Goal: Check status: Check status

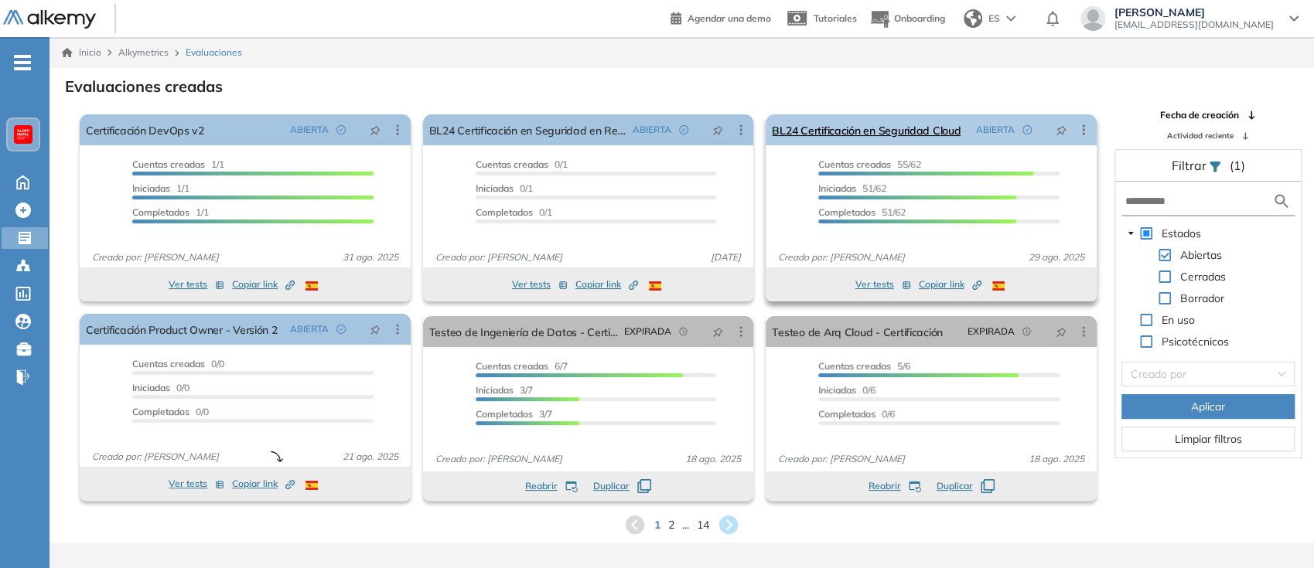
click at [1070, 131] on div "Editar Los siguientes tests ya no están disponibles o tienen una nueva versión …" at bounding box center [1084, 129] width 28 height 15
click at [1084, 134] on icon at bounding box center [1084, 130] width 2 height 10
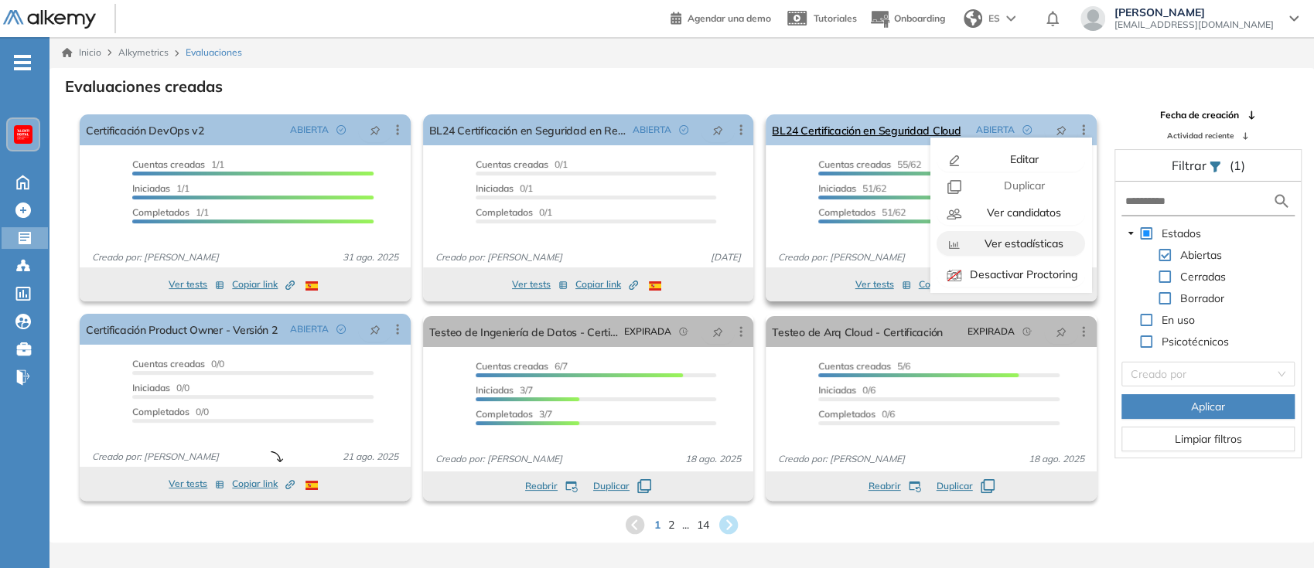
click at [1033, 241] on span "Ver estadísticas" at bounding box center [1023, 244] width 82 height 14
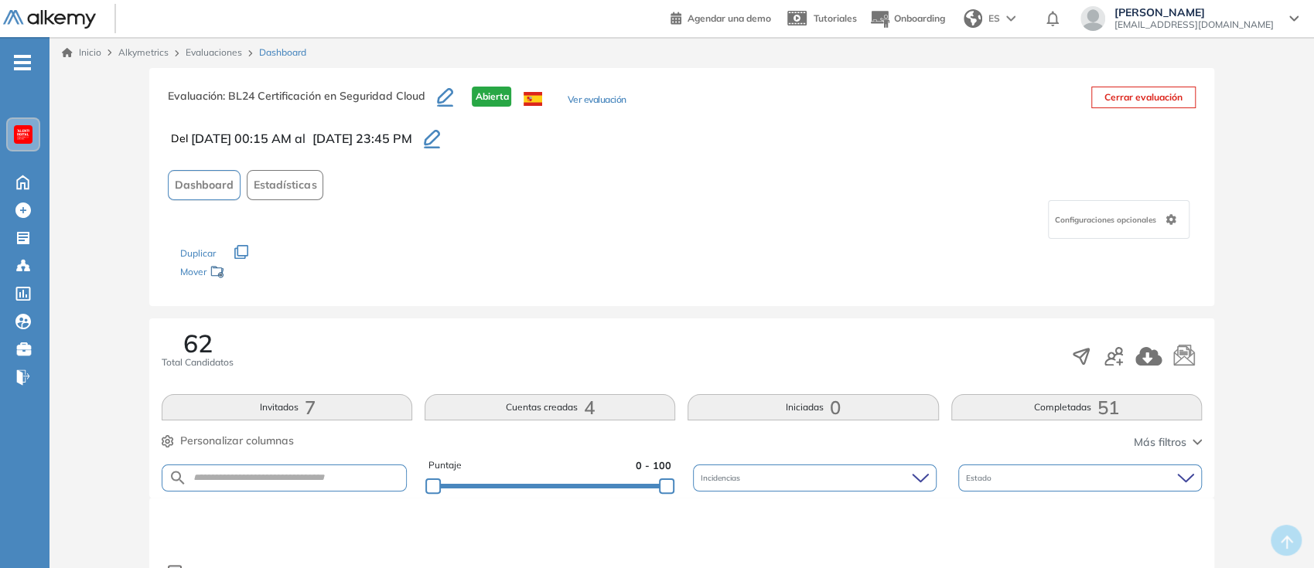
click at [287, 194] on button "Estadísticas" at bounding box center [285, 185] width 77 height 30
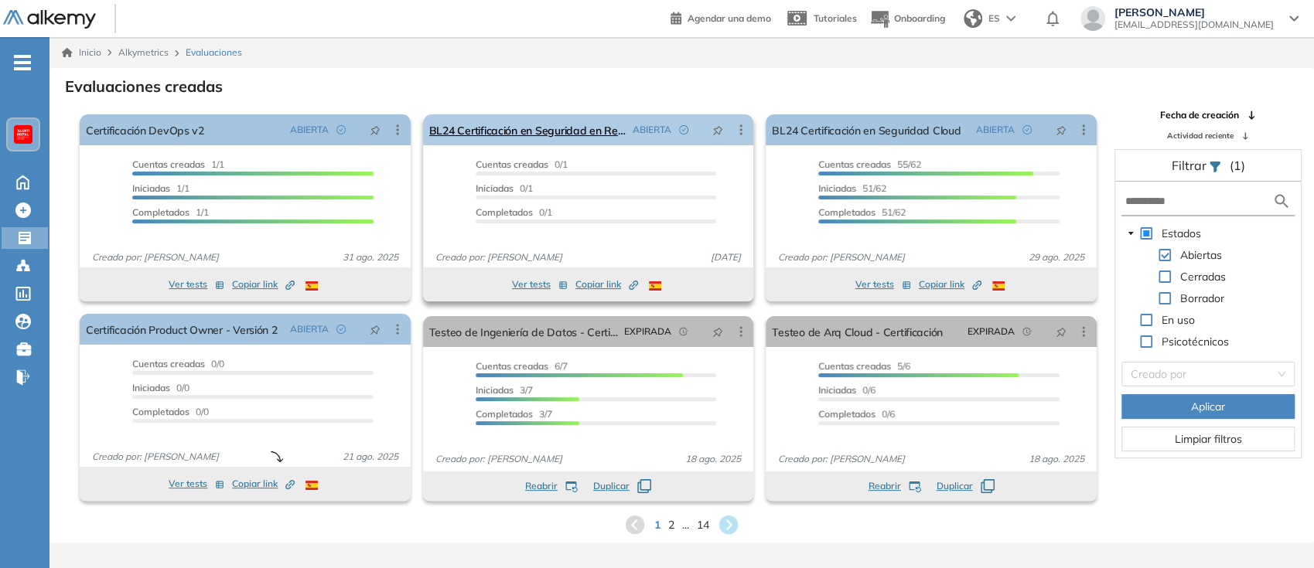
click at [737, 125] on icon at bounding box center [740, 129] width 15 height 15
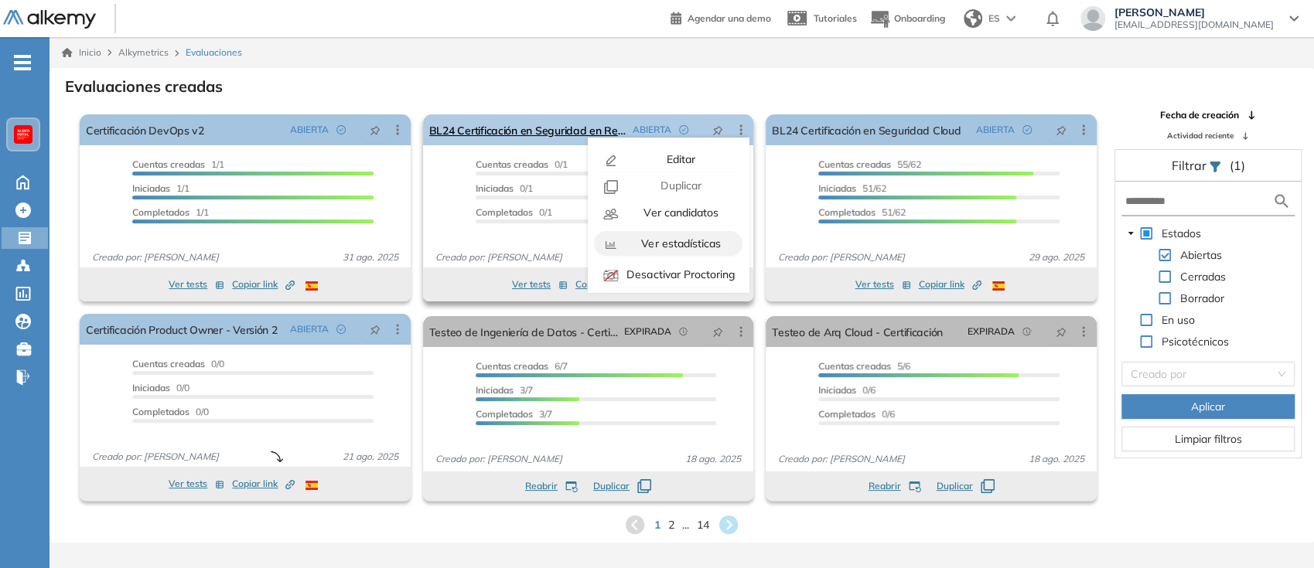
click at [683, 237] on span "Ver estadísticas" at bounding box center [679, 244] width 82 height 14
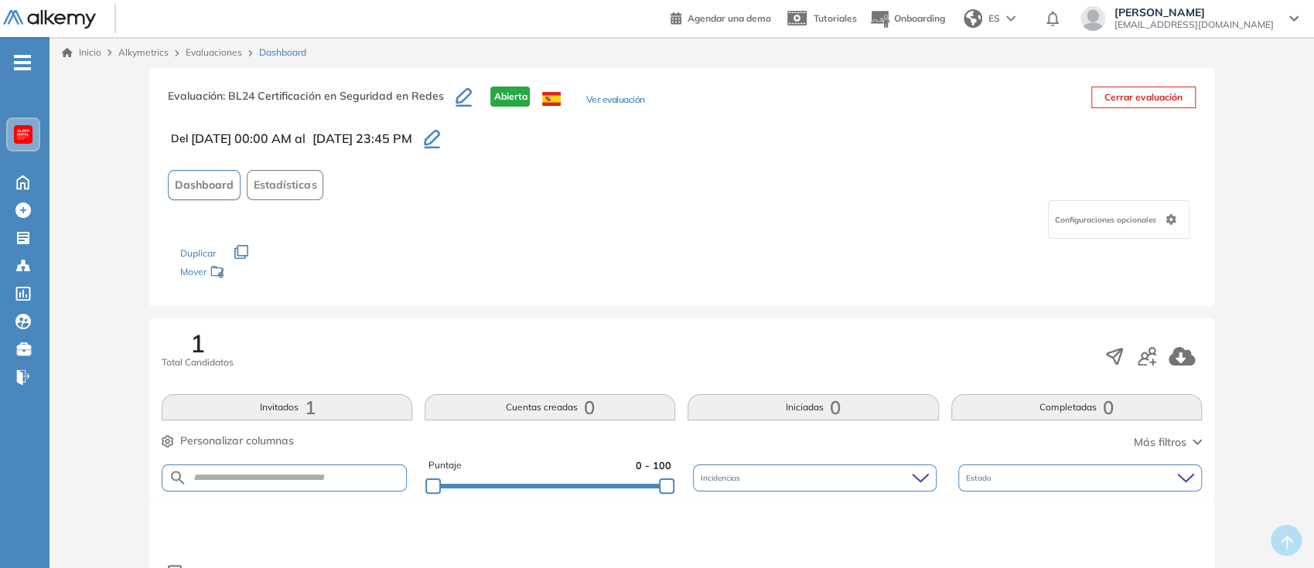
click at [290, 183] on span "Estadísticas" at bounding box center [285, 185] width 63 height 16
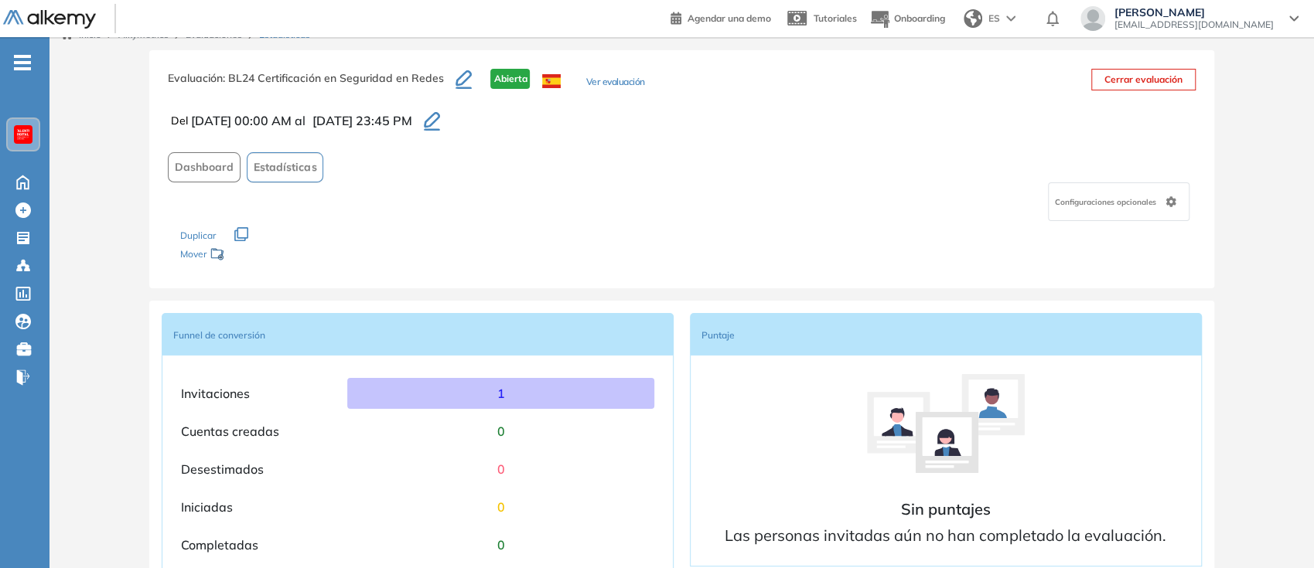
scroll to position [14, 0]
